Goal: Transaction & Acquisition: Purchase product/service

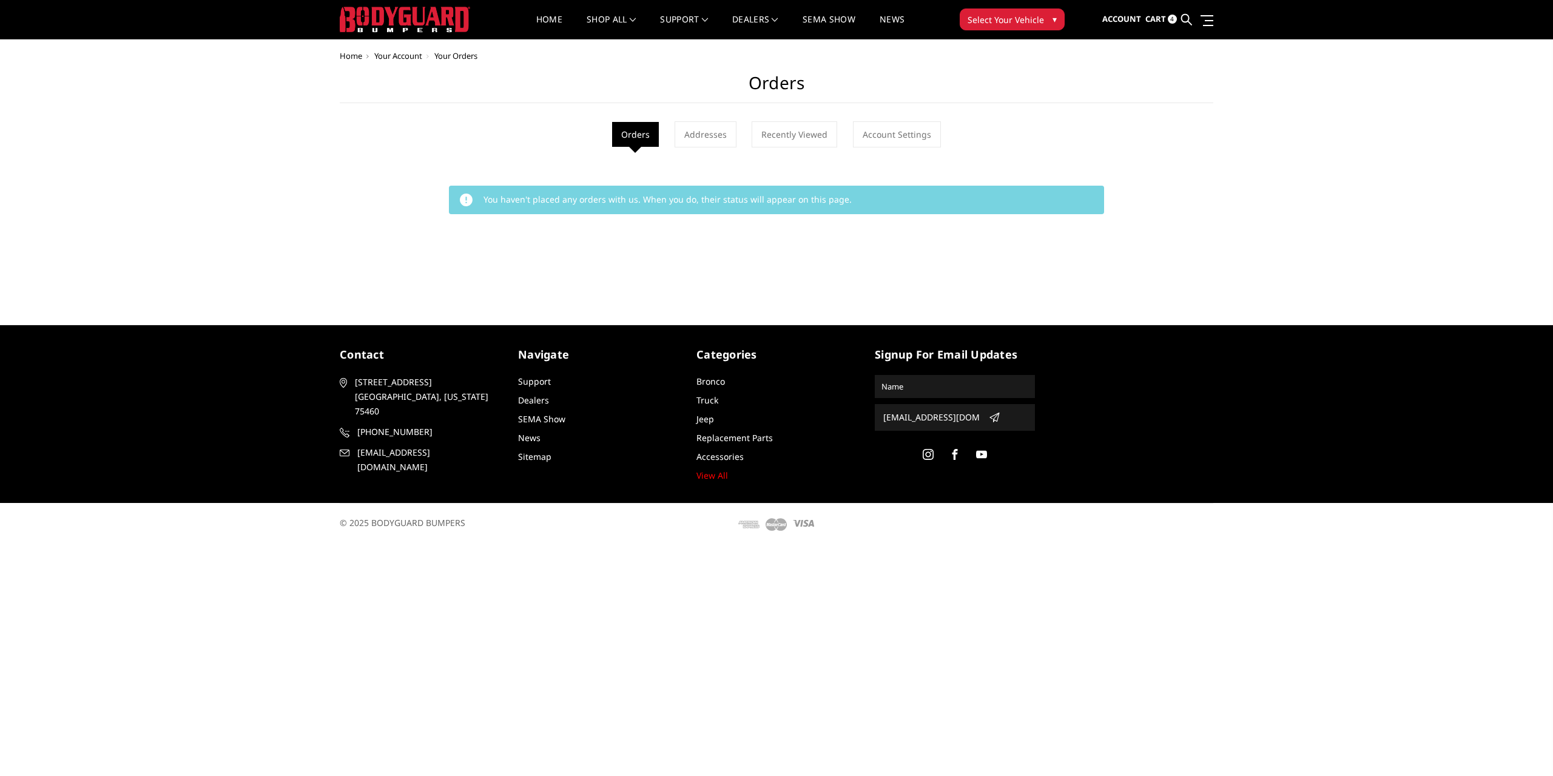
click at [1146, 18] on span "Cart" at bounding box center [1155, 18] width 21 height 11
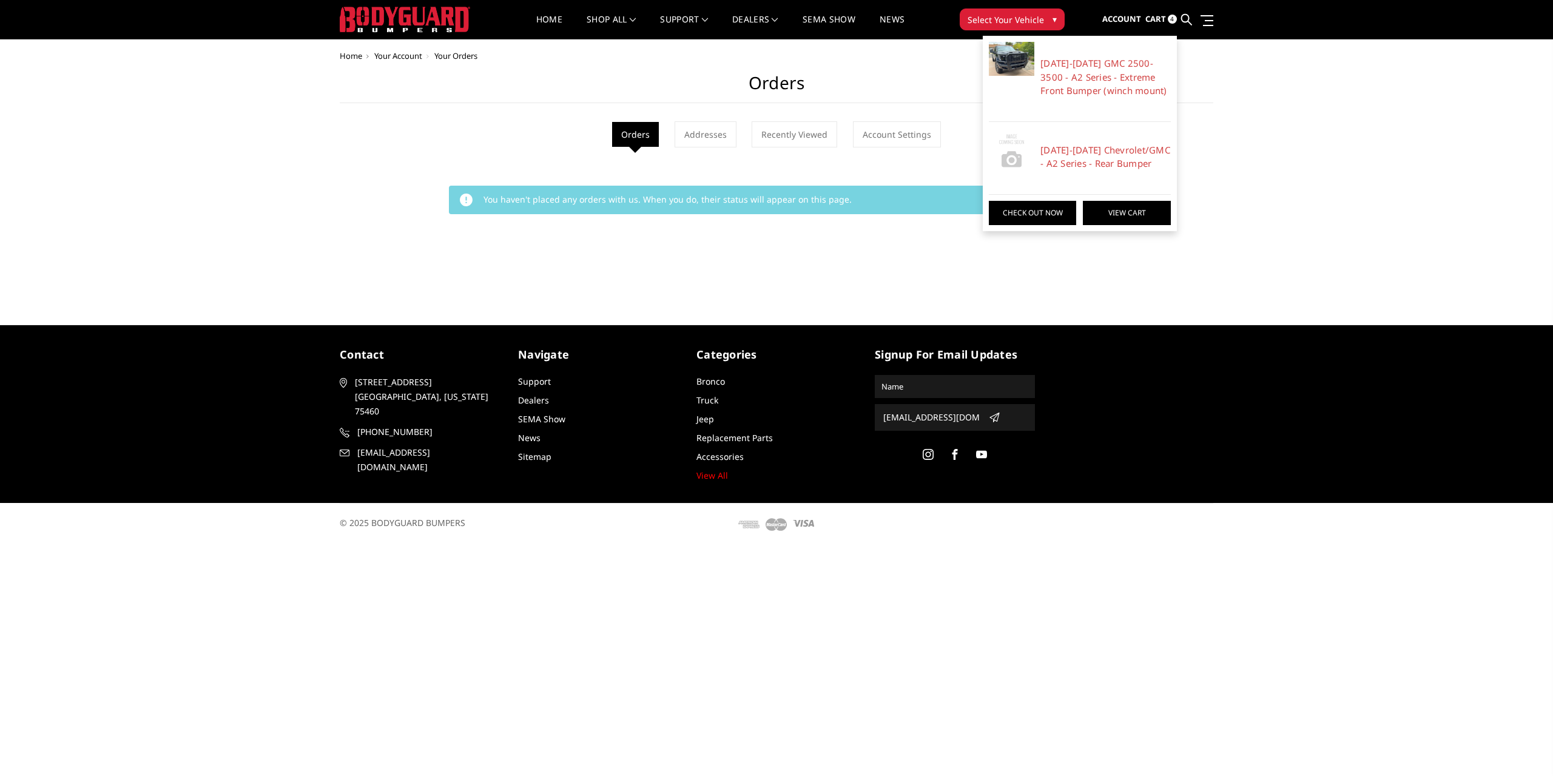
click at [1148, 213] on link "View Cart" at bounding box center [1126, 213] width 87 height 24
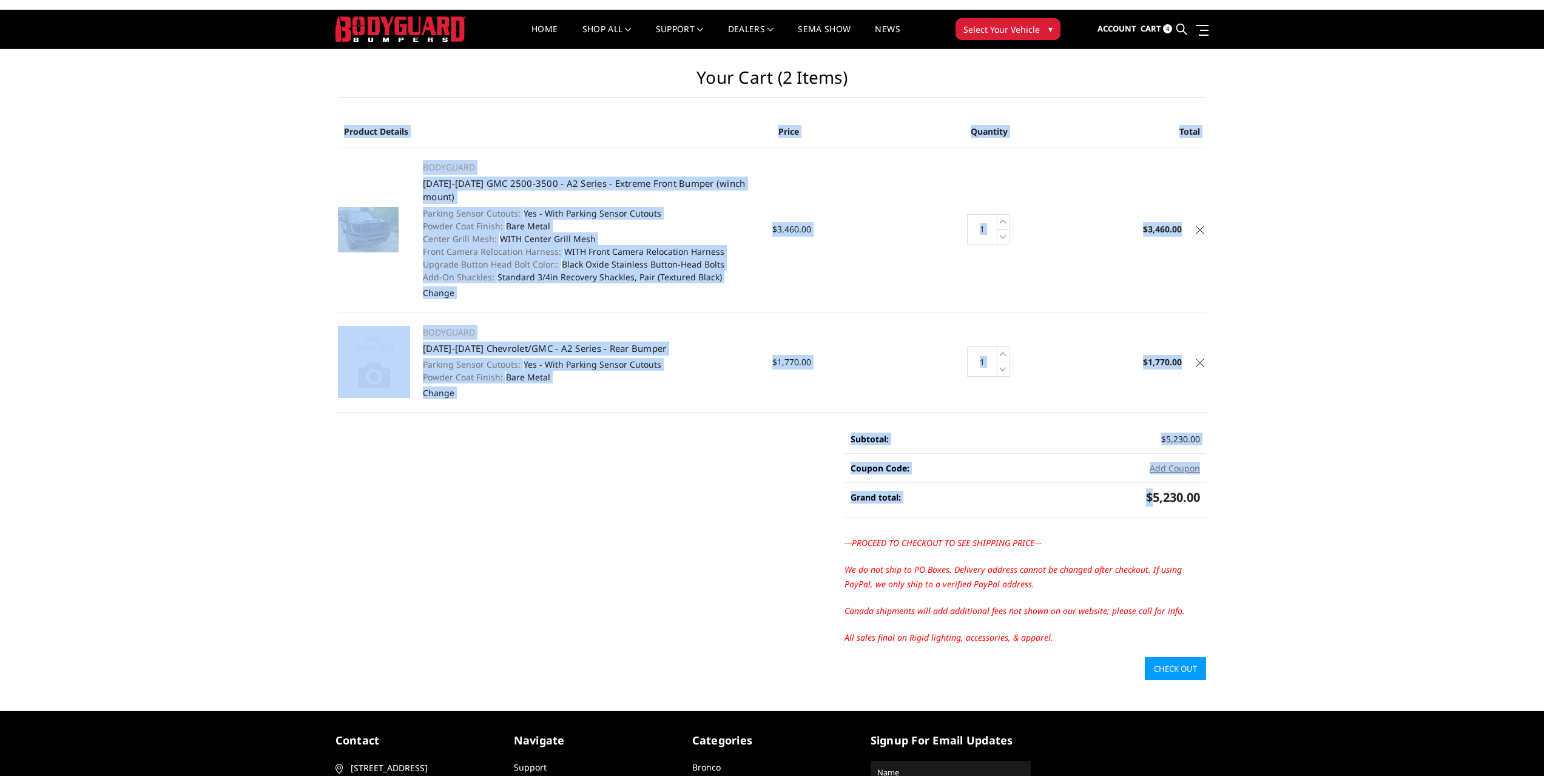
drag, startPoint x: 1148, startPoint y: 523, endPoint x: 1219, endPoint y: 526, distance: 70.4
click at [1219, 526] on div "Your Cart (2 items) Product Details Price Quantity Total BODYGUARD [DATE]-[DATE…" at bounding box center [772, 364] width 1544 height 631
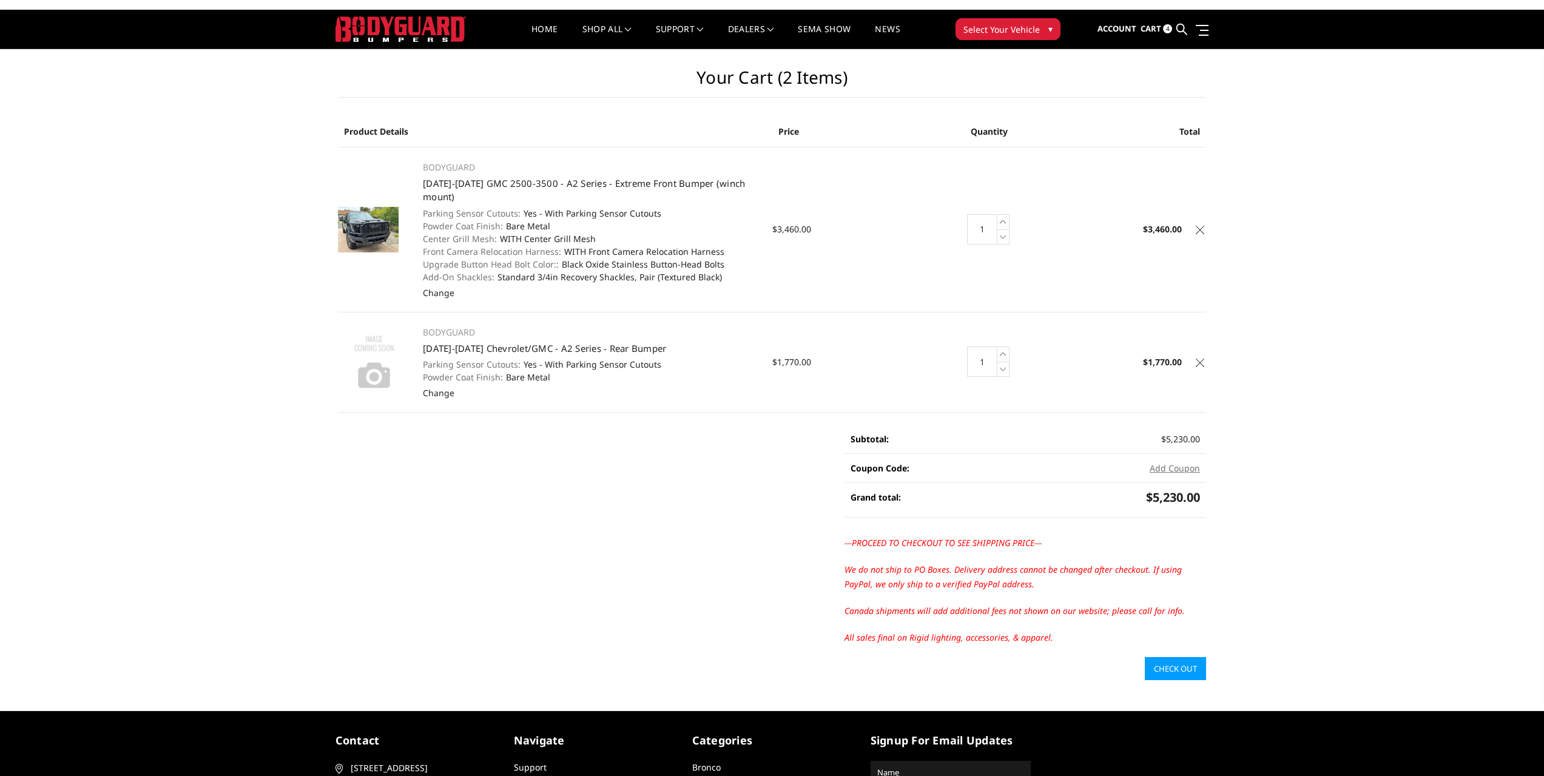
click at [1204, 518] on li "Grand total: $5,230.00" at bounding box center [1026, 500] width 362 height 35
drag, startPoint x: 471, startPoint y: 396, endPoint x: 398, endPoint y: 349, distance: 87.0
click at [398, 349] on tr "BODYGUARD [DATE]-[DATE] Chevrolet/GMC - A2 Series - Rear Bumper Parking Sensor …" at bounding box center [772, 362] width 868 height 100
click at [414, 313] on td "BODYGUARD [DATE]-[DATE] Chevrolet/GMC - A2 Series - Rear Bumper Parking Sensor …" at bounding box center [591, 362] width 362 height 100
